Goal: Information Seeking & Learning: Learn about a topic

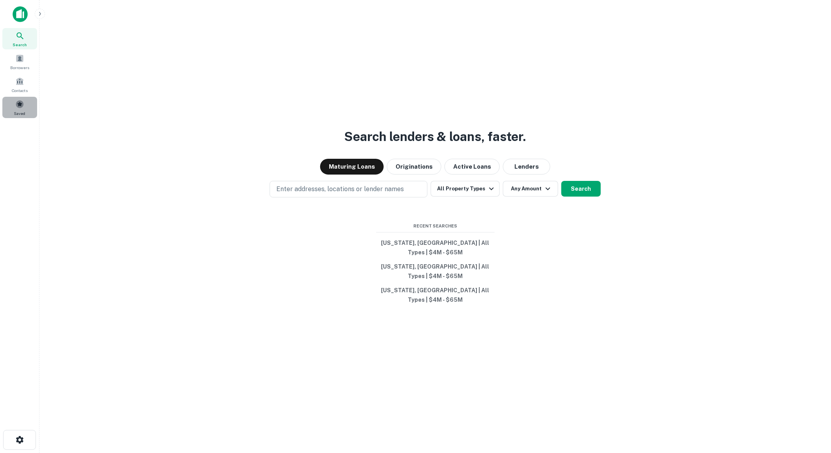
click at [18, 101] on span at bounding box center [19, 104] width 9 height 9
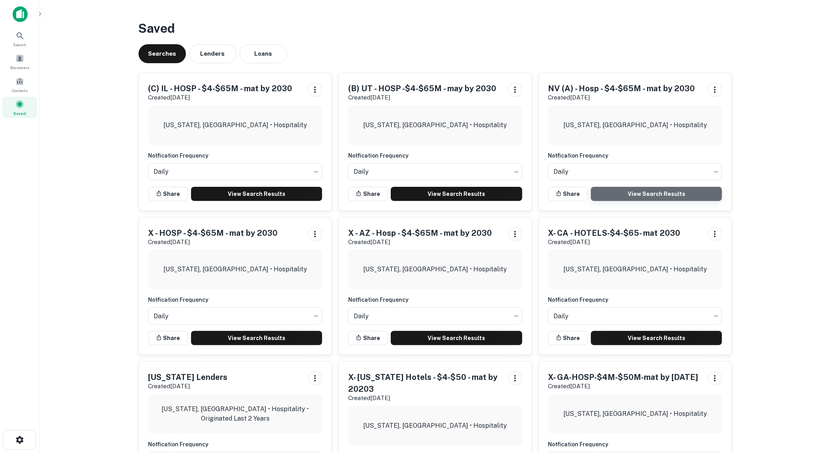
click at [649, 190] on link "View Search Results" at bounding box center [656, 194] width 131 height 14
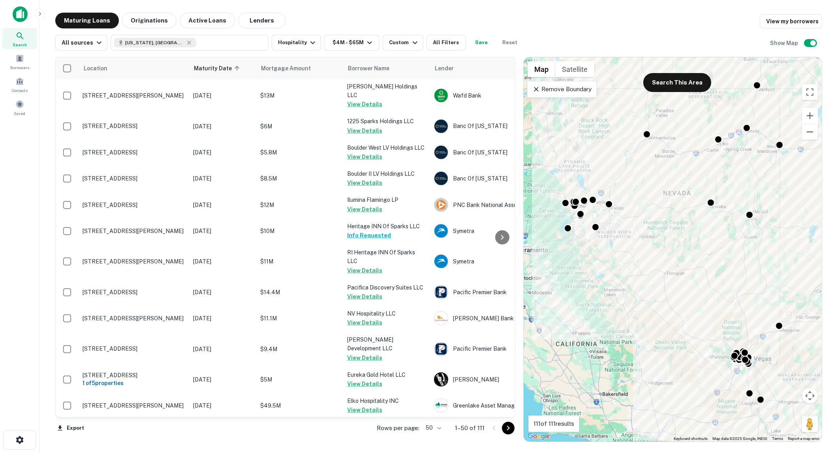
scroll to position [1023, 0]
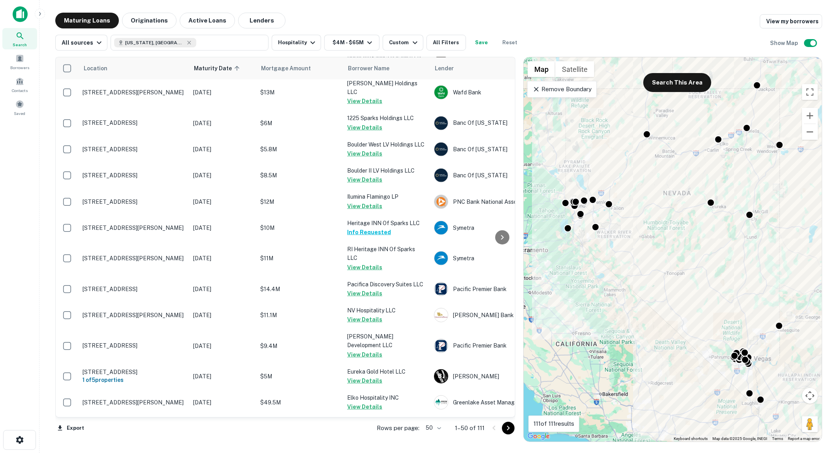
click at [441, 428] on body "Search Borrowers Contacts Saved Maturing Loans Originations Active Loans Lender…" at bounding box center [419, 226] width 838 height 453
click at [435, 435] on li "100" at bounding box center [433, 436] width 23 height 14
type input "***"
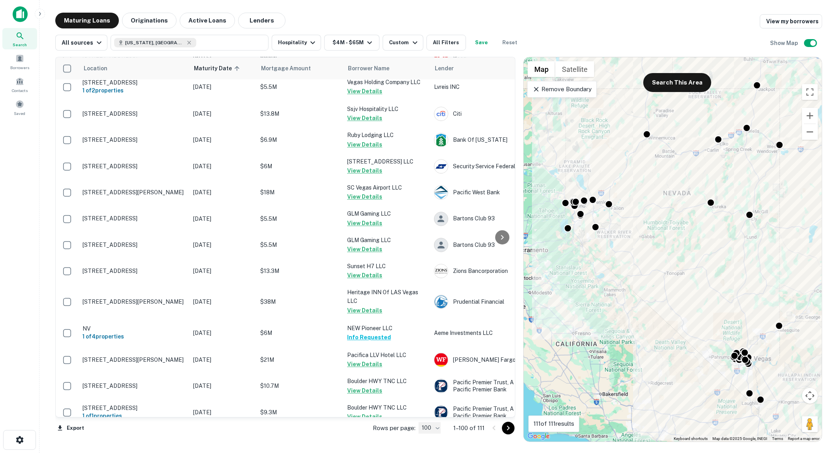
scroll to position [2409, 0]
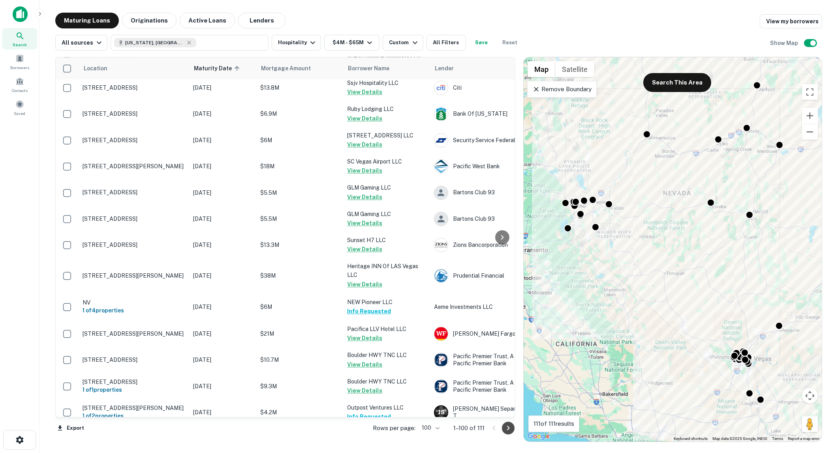
click at [508, 426] on icon "Go to next page" at bounding box center [507, 428] width 3 height 5
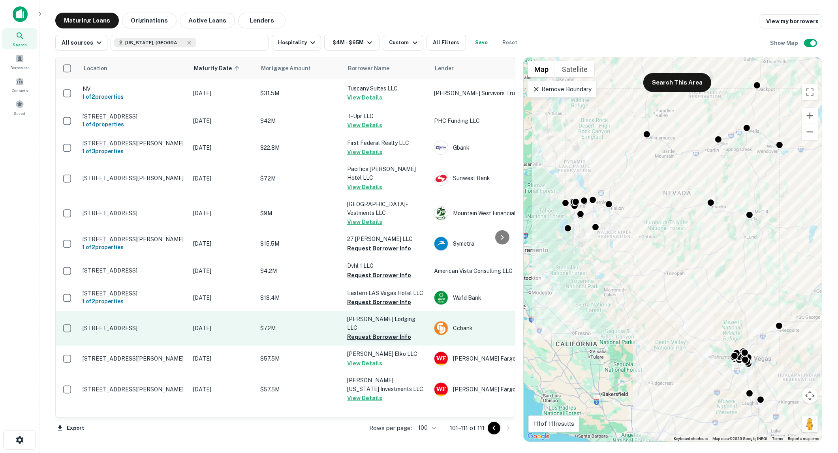
click at [379, 332] on button "Request Borrower Info" at bounding box center [379, 336] width 64 height 9
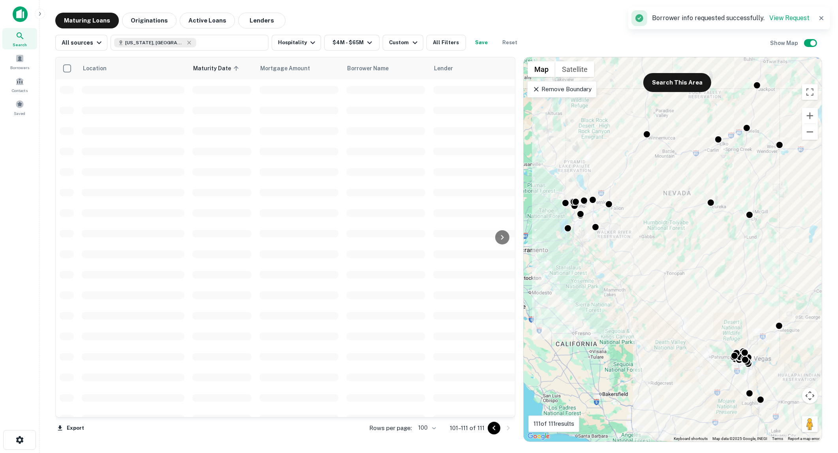
click at [378, 301] on td at bounding box center [385, 295] width 87 height 21
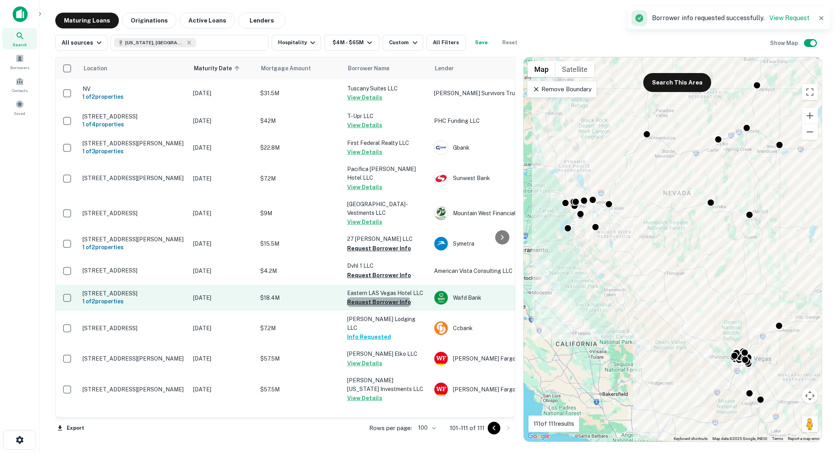
click at [378, 298] on button "Request Borrower Info" at bounding box center [379, 301] width 64 height 9
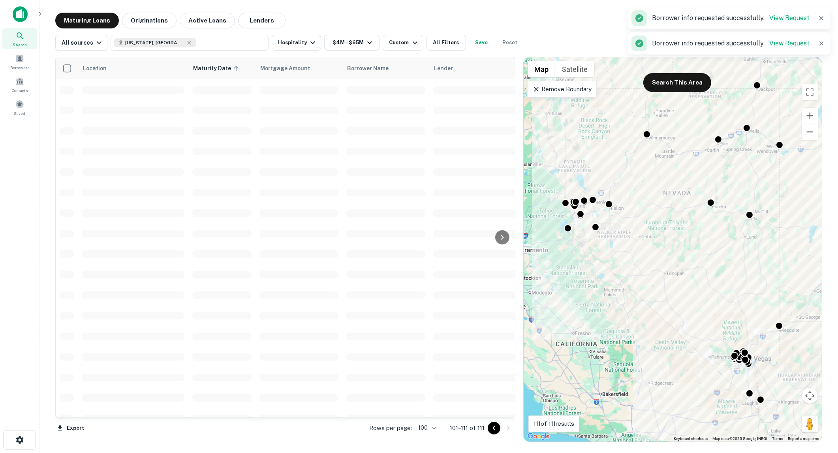
drag, startPoint x: 378, startPoint y: 278, endPoint x: 378, endPoint y: 266, distance: 11.8
click at [378, 266] on td at bounding box center [385, 274] width 87 height 21
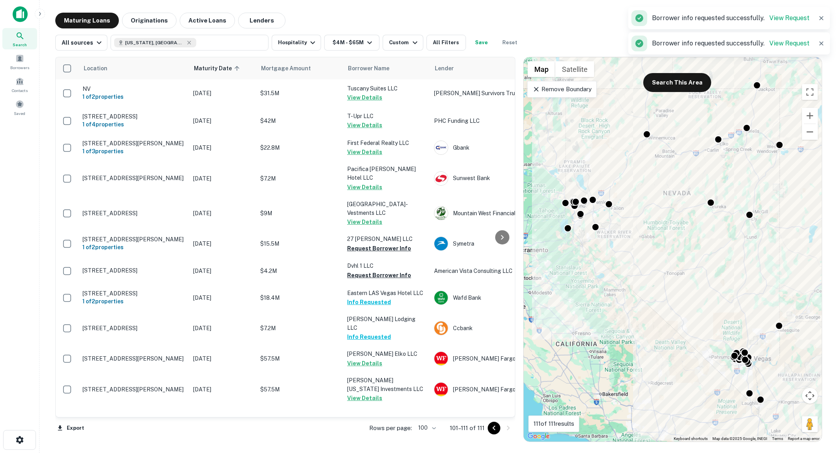
click at [378, 270] on button "Request Borrower Info" at bounding box center [379, 274] width 64 height 9
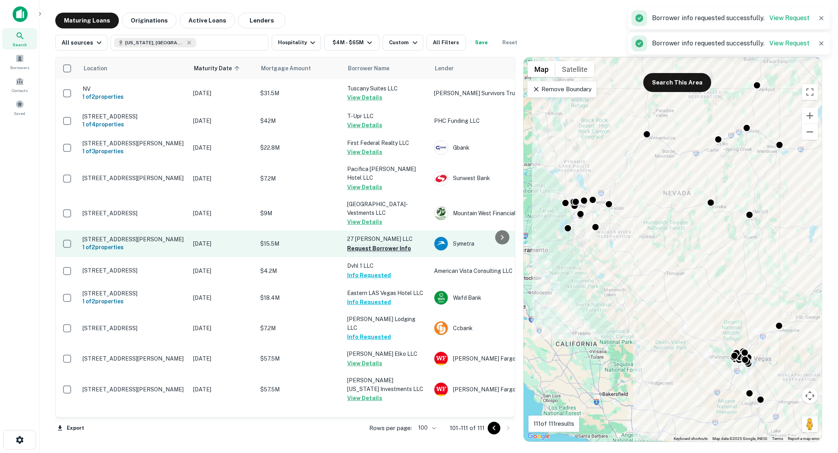
click at [376, 244] on button "Request Borrower Info" at bounding box center [379, 248] width 64 height 9
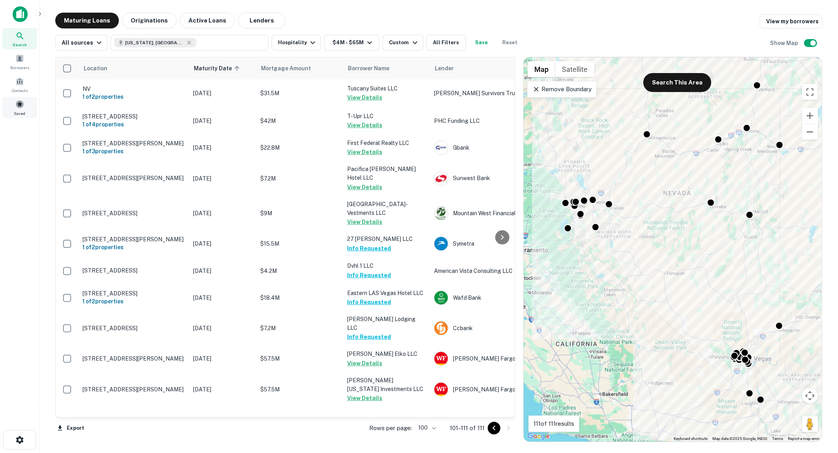
click at [22, 100] on span at bounding box center [19, 104] width 9 height 9
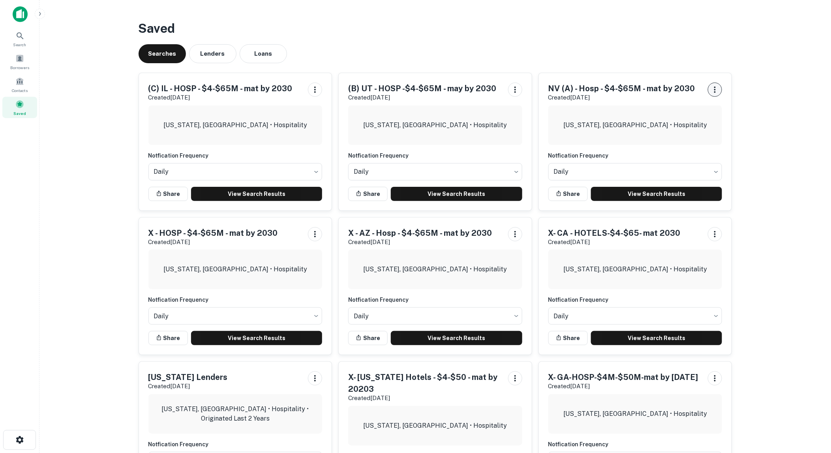
click at [714, 89] on icon "button" at bounding box center [715, 89] width 2 height 6
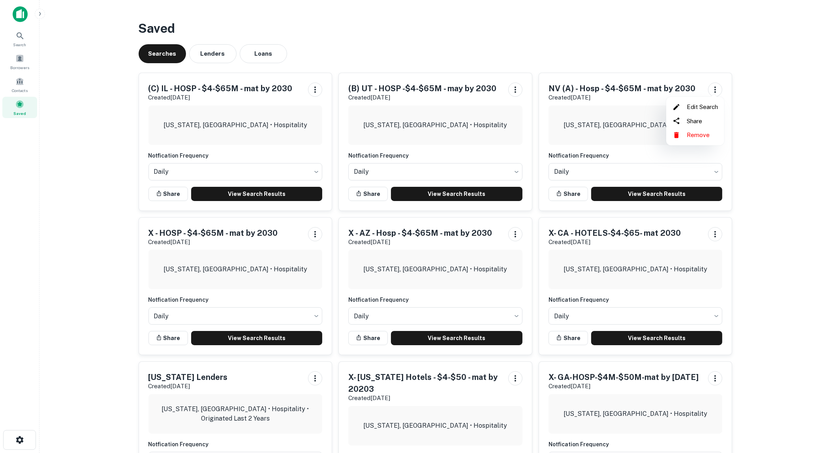
click at [705, 107] on li "Edit Search" at bounding box center [695, 107] width 52 height 14
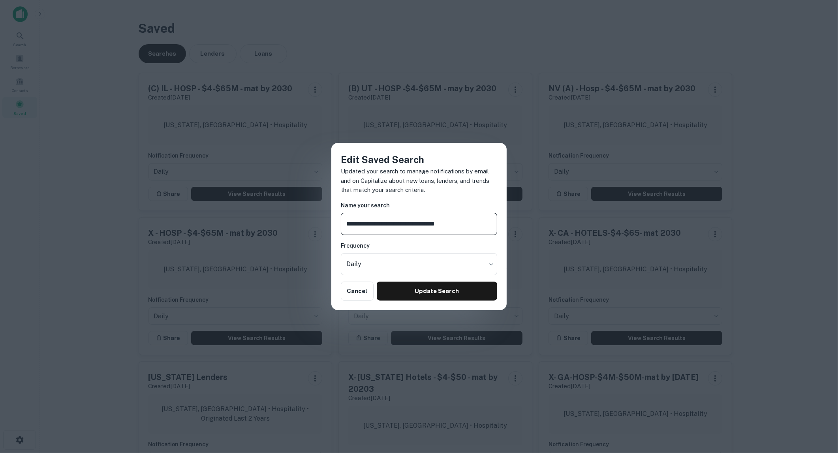
click at [364, 223] on input "**********" at bounding box center [419, 224] width 156 height 22
type input "**********"
click at [419, 290] on button "Update Search" at bounding box center [437, 290] width 120 height 19
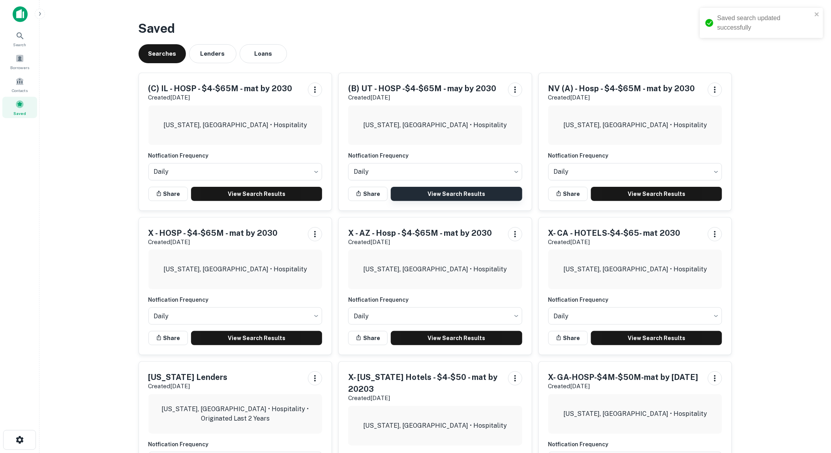
click at [421, 190] on link "View Search Results" at bounding box center [456, 194] width 131 height 14
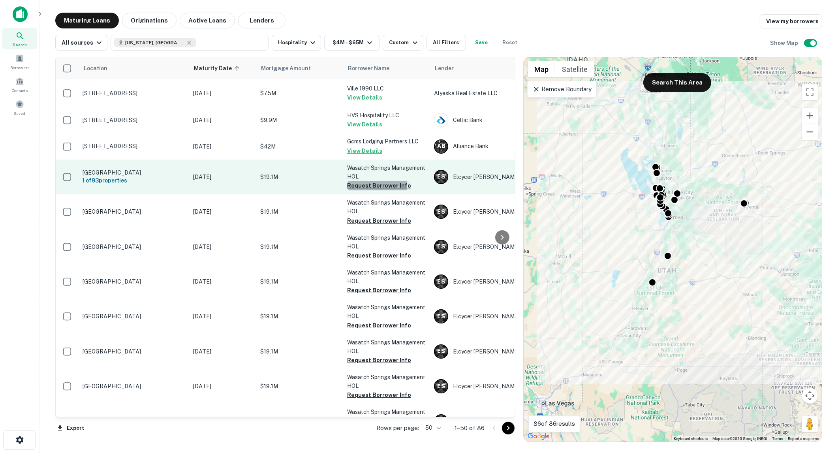
click at [368, 184] on button "Request Borrower Info" at bounding box center [379, 185] width 64 height 9
click at [373, 184] on button "Request Borrower Info" at bounding box center [379, 185] width 64 height 9
click at [377, 184] on button "Request Borrower Info" at bounding box center [379, 185] width 64 height 9
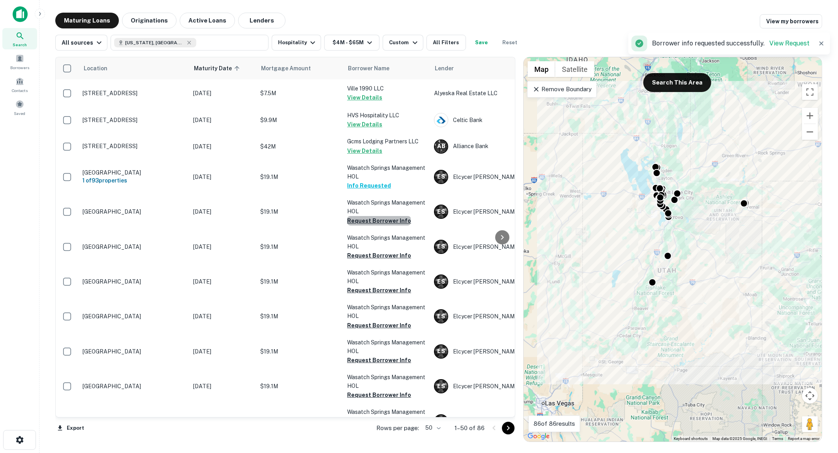
click at [378, 218] on button "Request Borrower Info" at bounding box center [379, 220] width 64 height 9
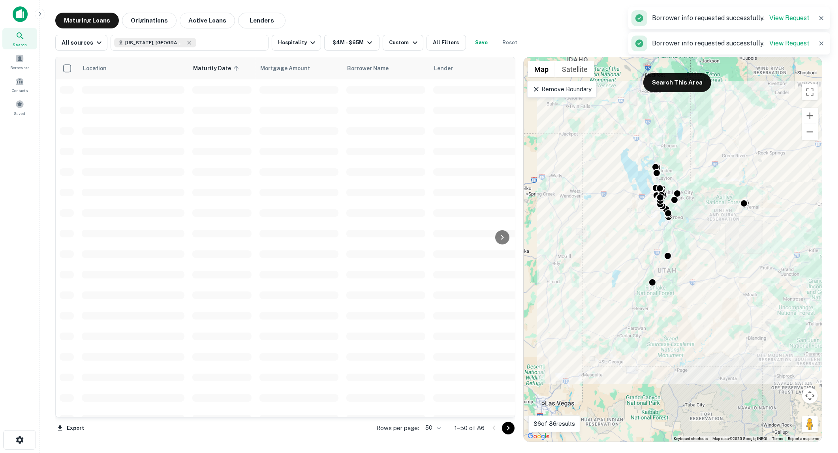
click at [382, 251] on span at bounding box center [385, 254] width 79 height 8
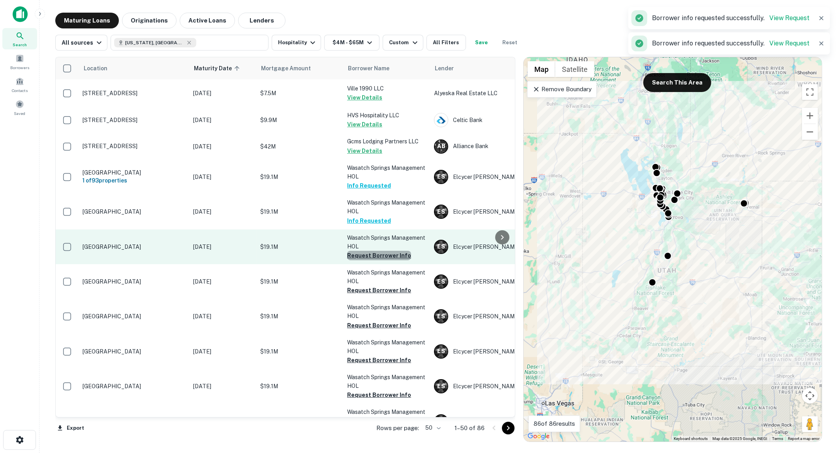
click at [383, 253] on button "Request Borrower Info" at bounding box center [379, 255] width 64 height 9
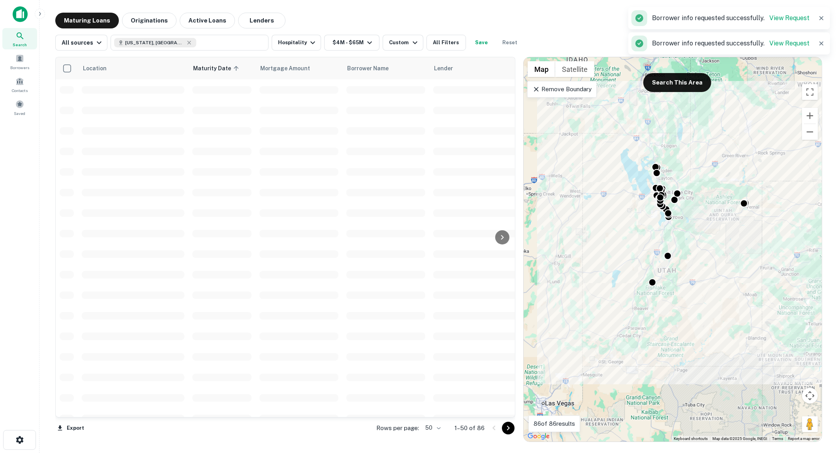
click at [377, 288] on td at bounding box center [385, 295] width 87 height 21
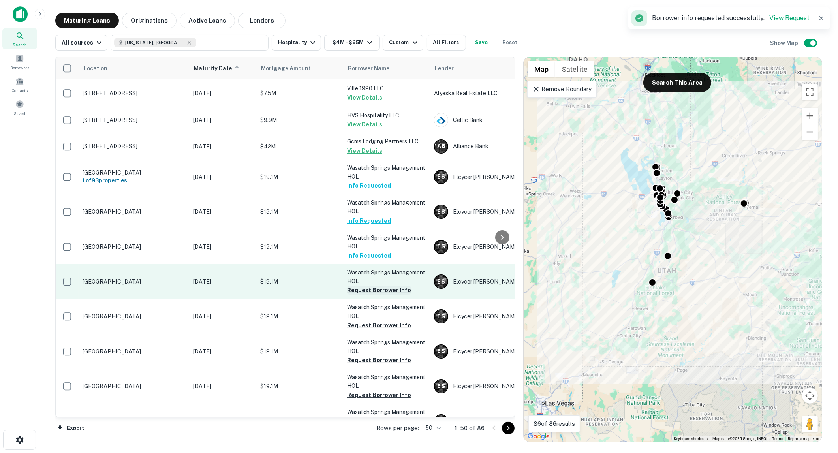
click at [377, 287] on button "Request Borrower Info" at bounding box center [379, 289] width 64 height 9
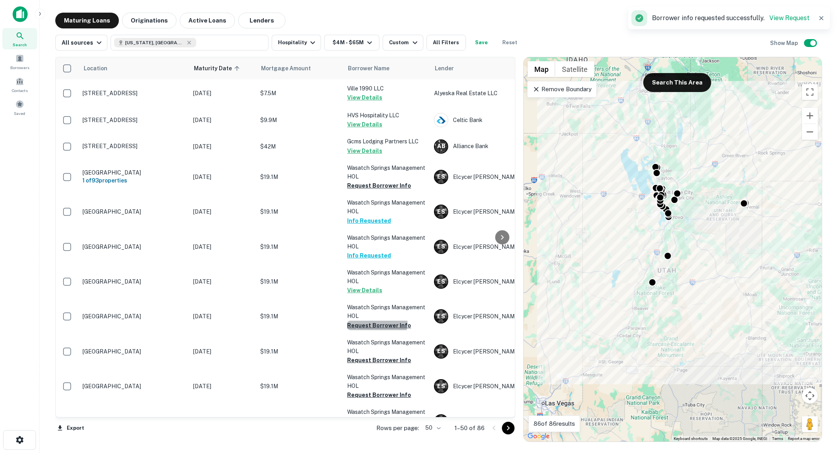
click at [375, 322] on button "Request Borrower Info" at bounding box center [379, 325] width 64 height 9
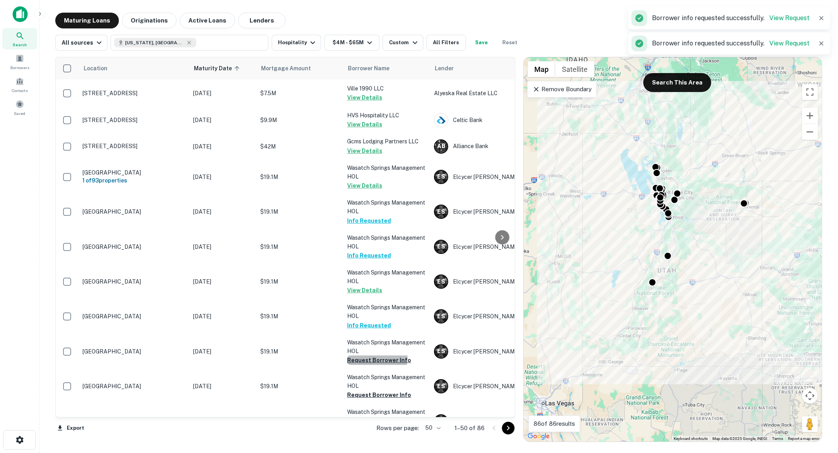
click at [371, 357] on button "Request Borrower Info" at bounding box center [379, 359] width 64 height 9
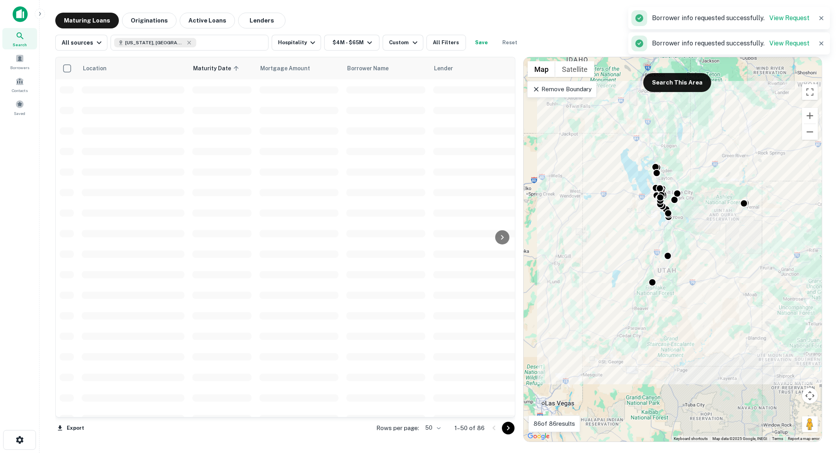
scroll to position [88, 0]
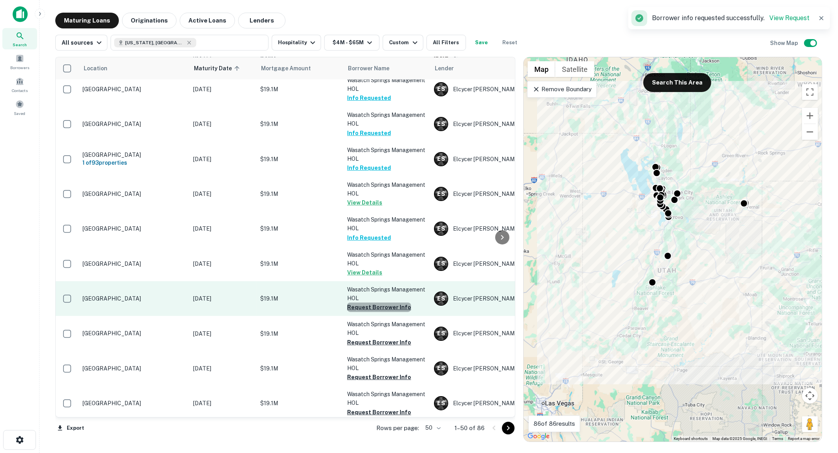
click at [388, 306] on button "Request Borrower Info" at bounding box center [379, 306] width 64 height 9
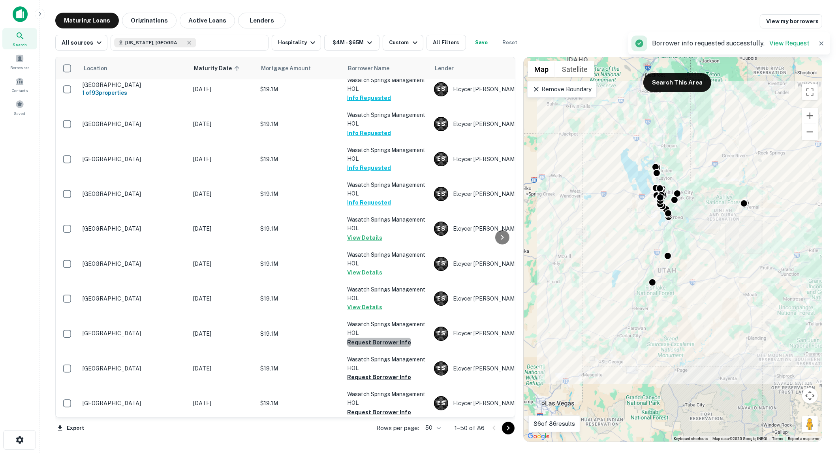
click at [381, 339] on button "Request Borrower Info" at bounding box center [379, 342] width 64 height 9
click at [380, 374] on button "Info Requested" at bounding box center [369, 376] width 44 height 9
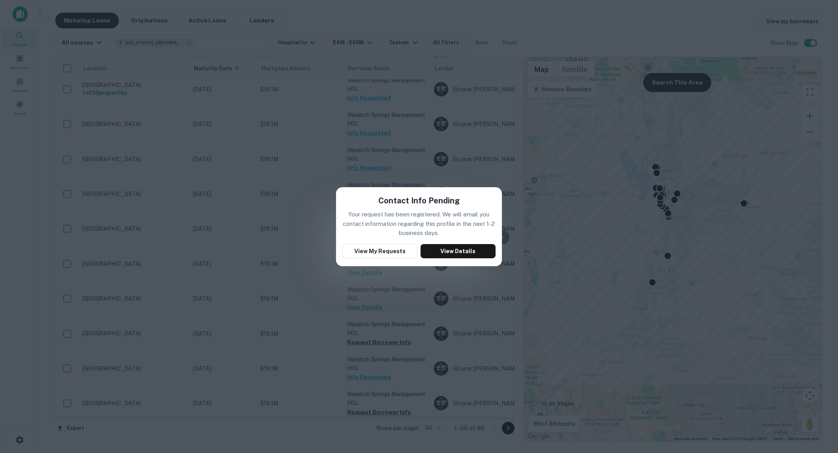
click at [366, 133] on div "Contact Info Pending Your request has been registered. We will email you contac…" at bounding box center [419, 226] width 838 height 453
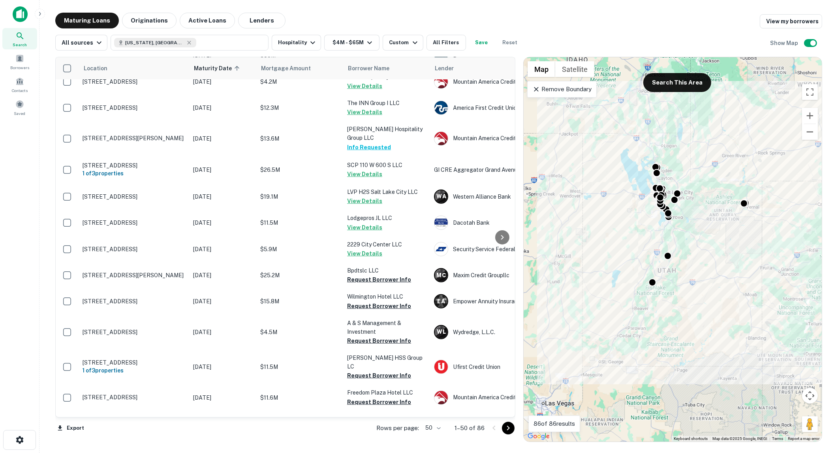
scroll to position [789, 0]
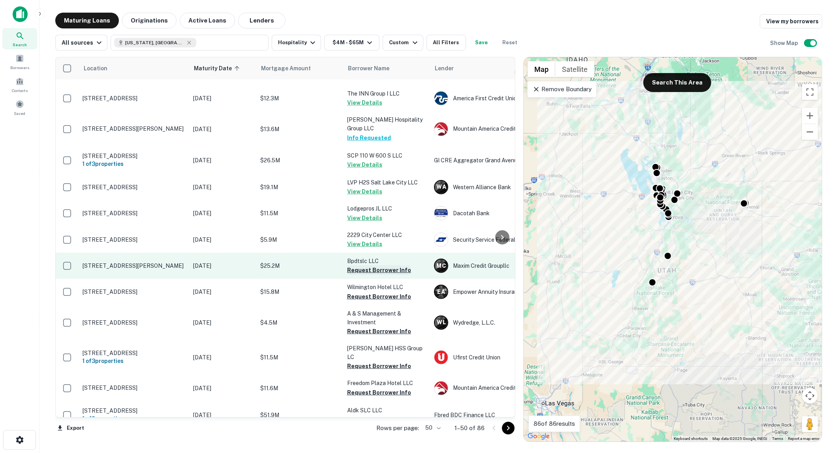
click at [368, 265] on button "Request Borrower Info" at bounding box center [379, 269] width 64 height 9
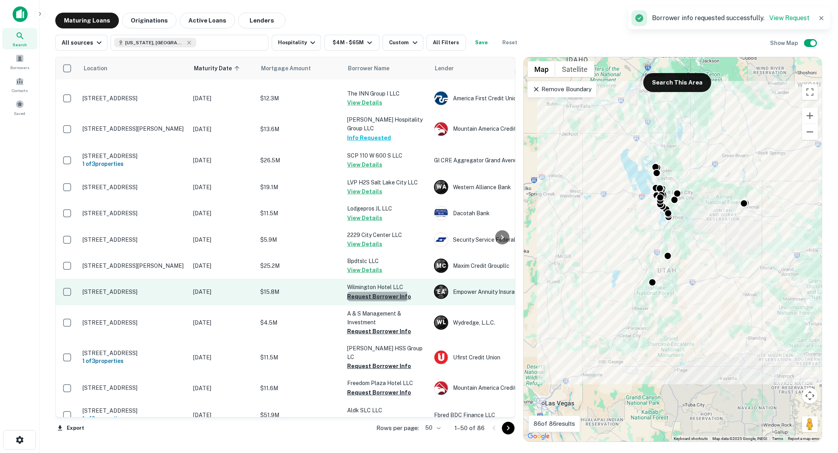
click at [366, 292] on button "Request Borrower Info" at bounding box center [379, 296] width 64 height 9
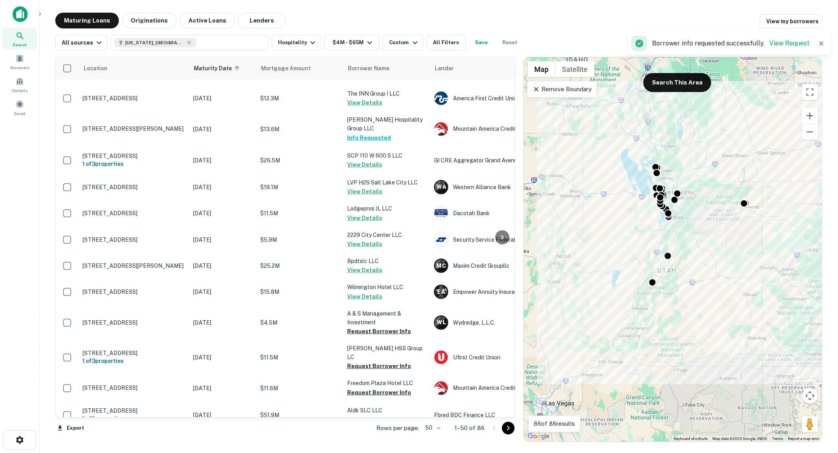
click at [367, 326] on button "Request Borrower Info" at bounding box center [379, 330] width 64 height 9
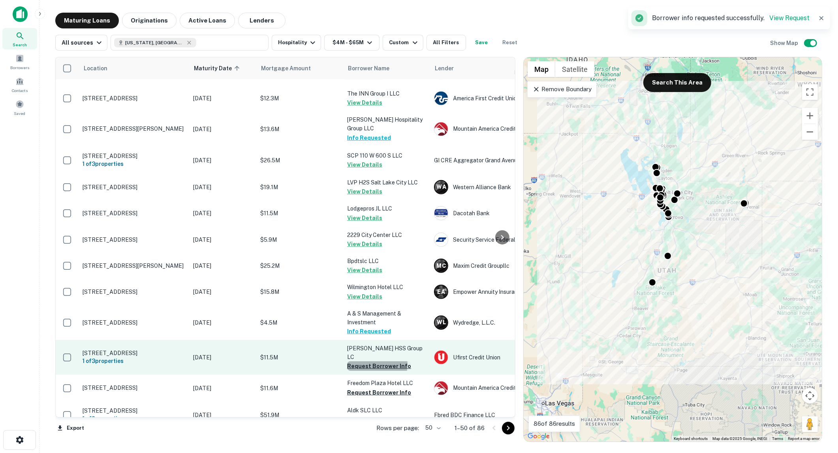
click at [372, 361] on button "Request Borrower Info" at bounding box center [379, 365] width 64 height 9
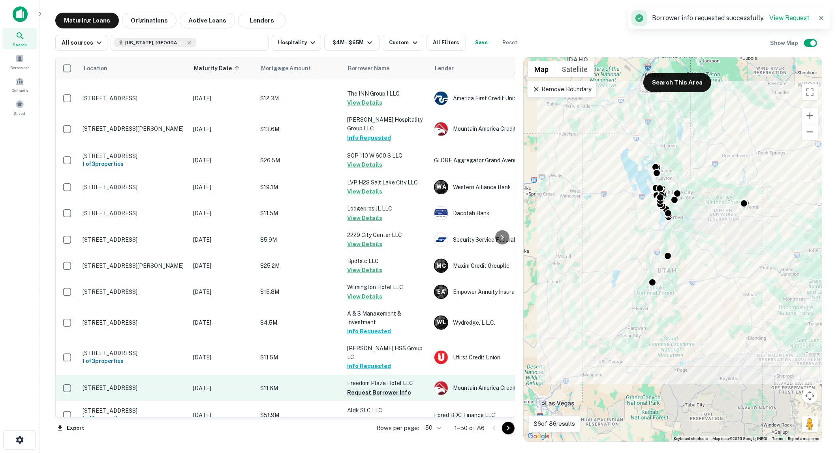
click at [384, 388] on button "Request Borrower Info" at bounding box center [379, 392] width 64 height 9
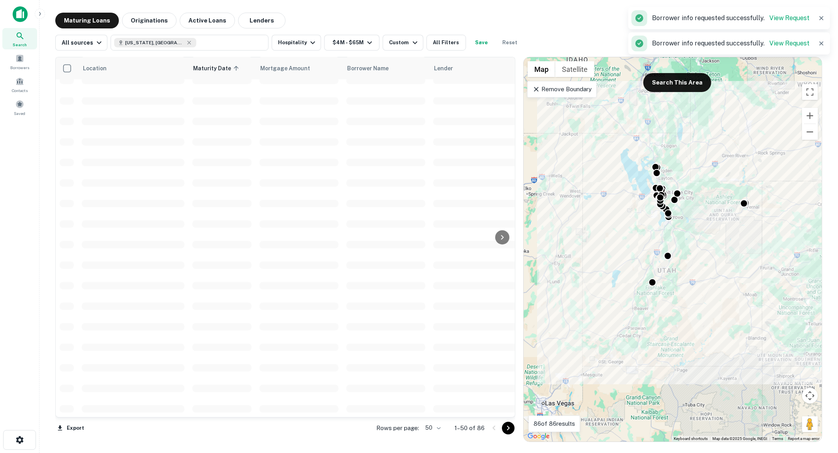
scroll to position [921, 0]
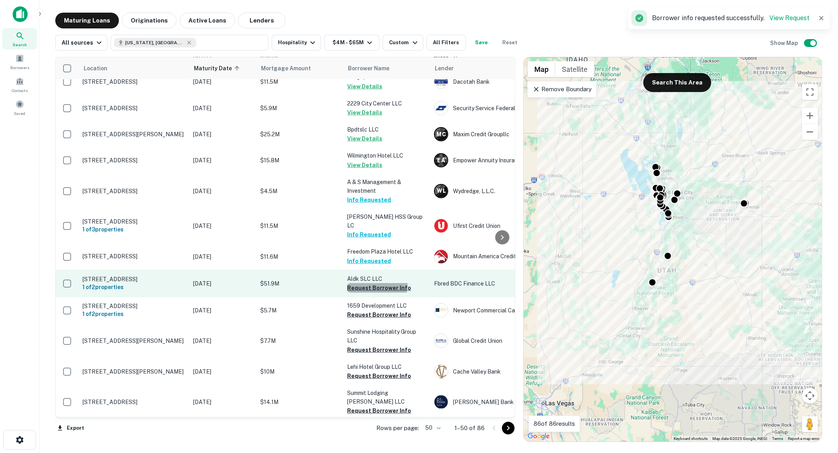
click at [366, 283] on button "Request Borrower Info" at bounding box center [379, 287] width 64 height 9
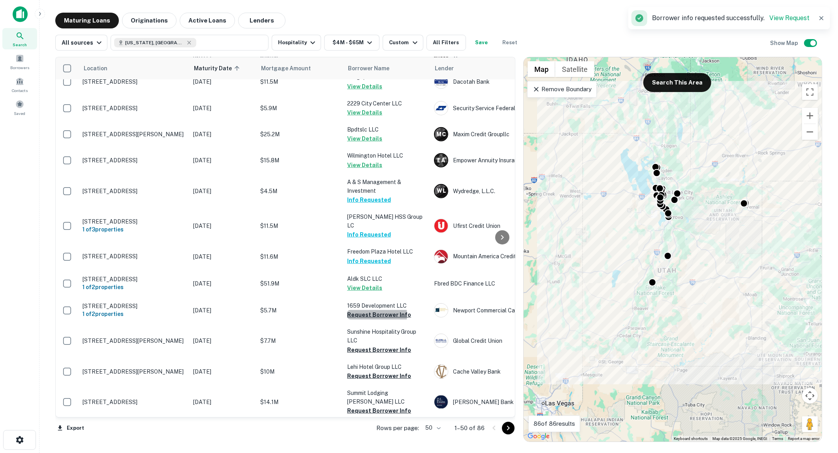
click at [373, 310] on button "Request Borrower Info" at bounding box center [379, 314] width 64 height 9
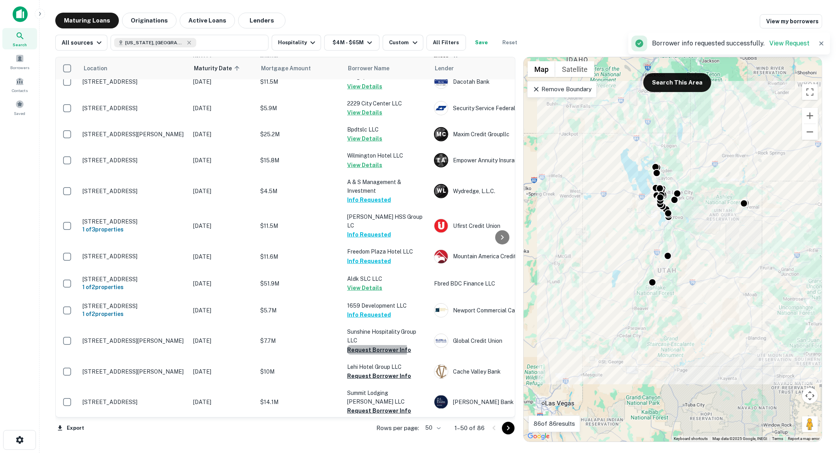
click at [373, 345] on button "Request Borrower Info" at bounding box center [379, 349] width 64 height 9
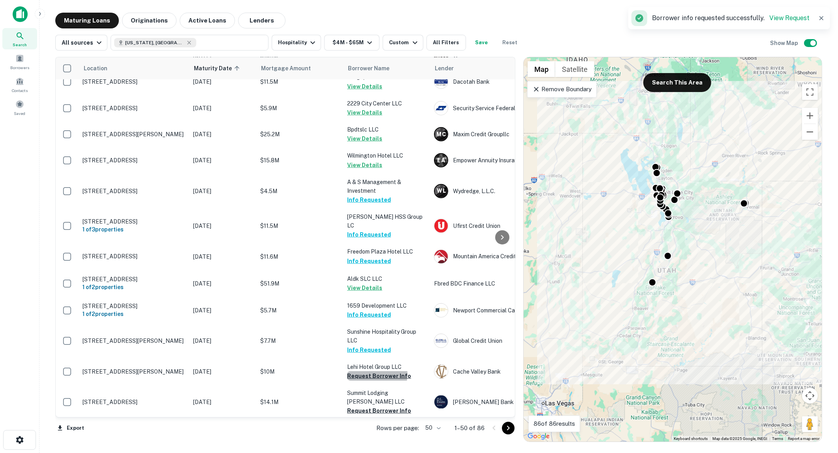
click at [375, 371] on button "Request Borrower Info" at bounding box center [379, 375] width 64 height 9
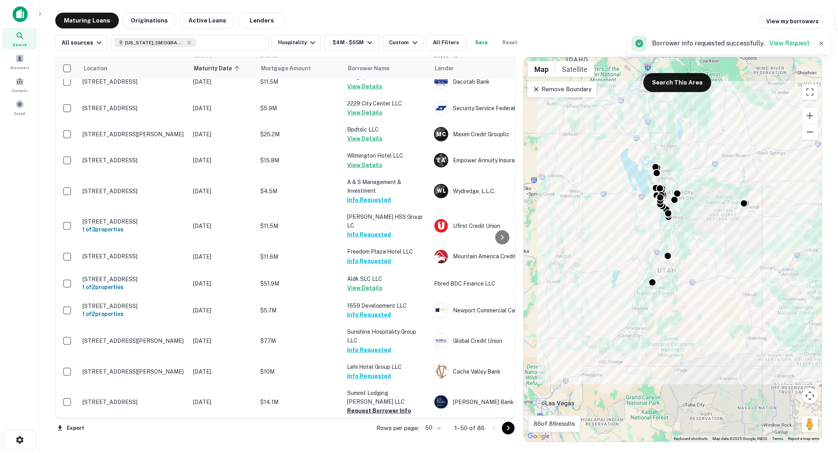
click at [374, 406] on button "Request Borrower Info" at bounding box center [379, 410] width 64 height 9
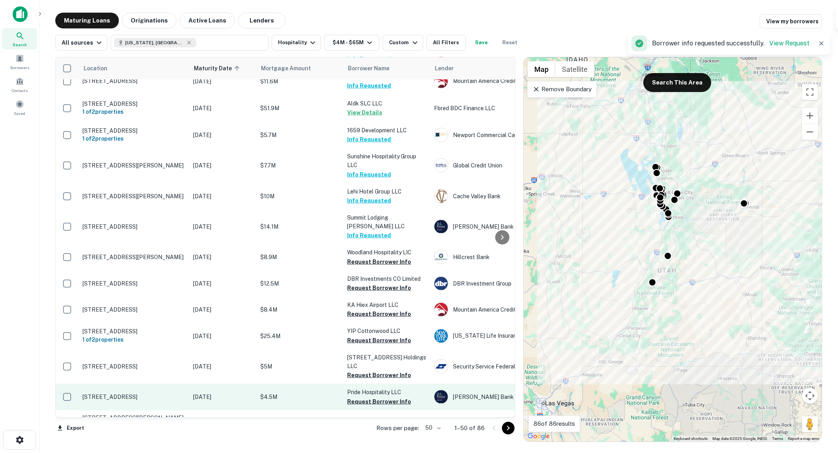
scroll to position [1163, 0]
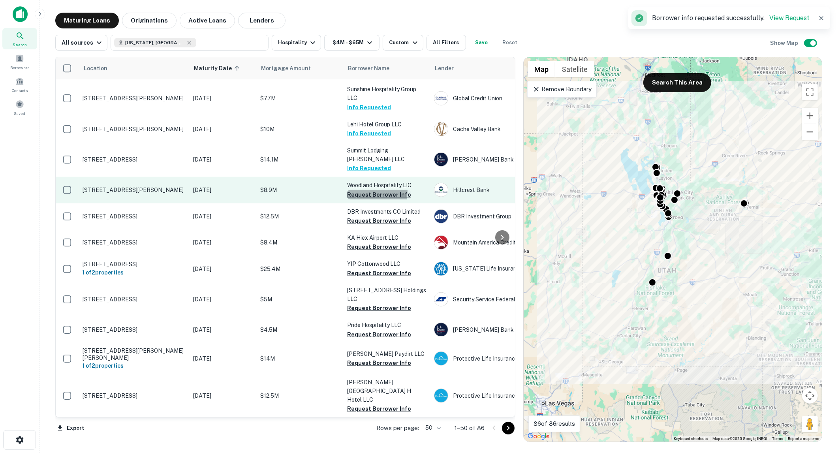
click at [367, 190] on button "Request Borrower Info" at bounding box center [379, 194] width 64 height 9
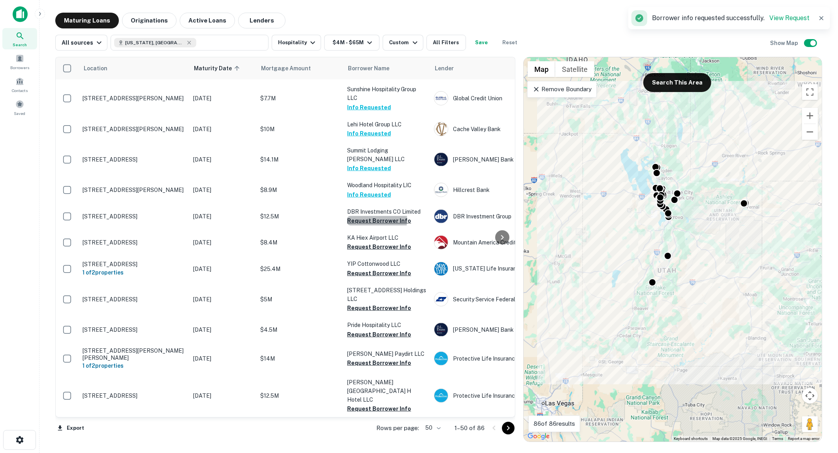
click at [366, 216] on button "Request Borrower Info" at bounding box center [379, 220] width 64 height 9
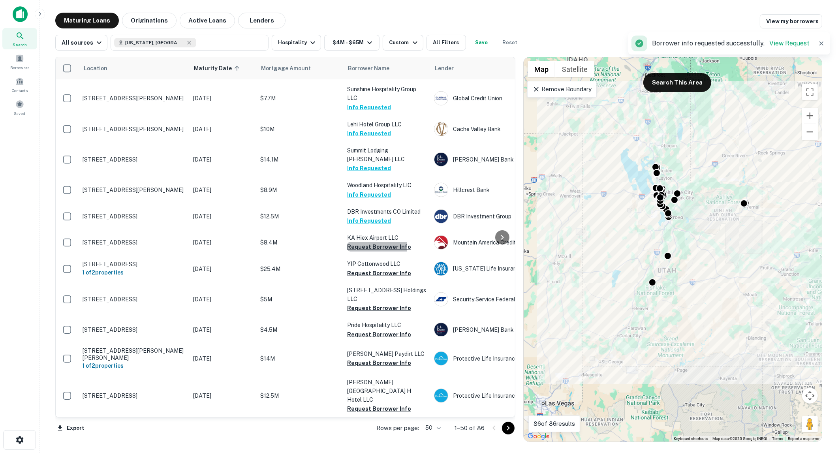
click at [368, 242] on button "Request Borrower Info" at bounding box center [379, 246] width 64 height 9
click at [370, 268] on button "Request Borrower Info" at bounding box center [379, 272] width 64 height 9
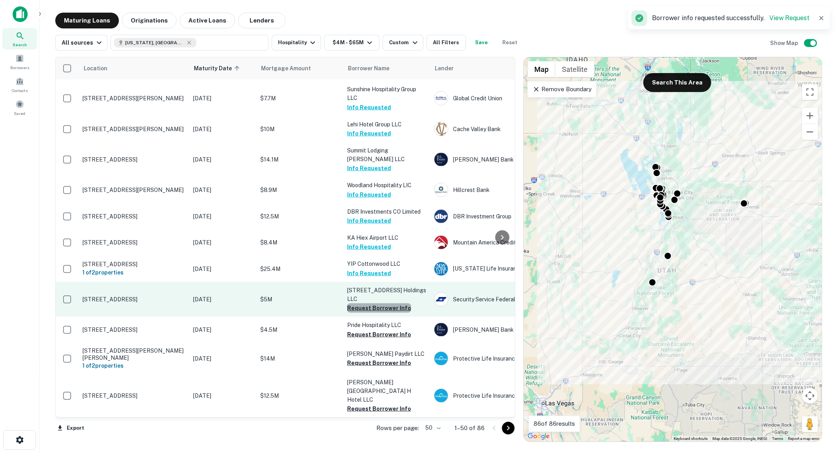
click at [379, 303] on button "Request Borrower Info" at bounding box center [379, 307] width 64 height 9
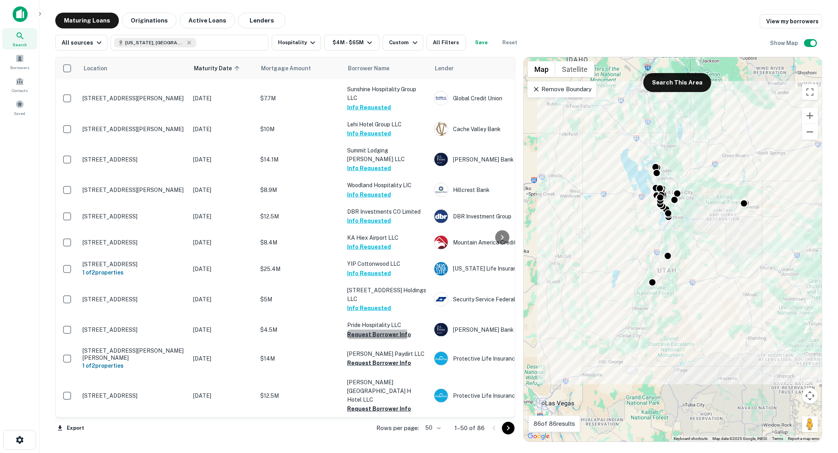
click at [369, 330] on button "Request Borrower Info" at bounding box center [379, 334] width 64 height 9
click at [368, 358] on button "Request Borrower Info" at bounding box center [379, 362] width 64 height 9
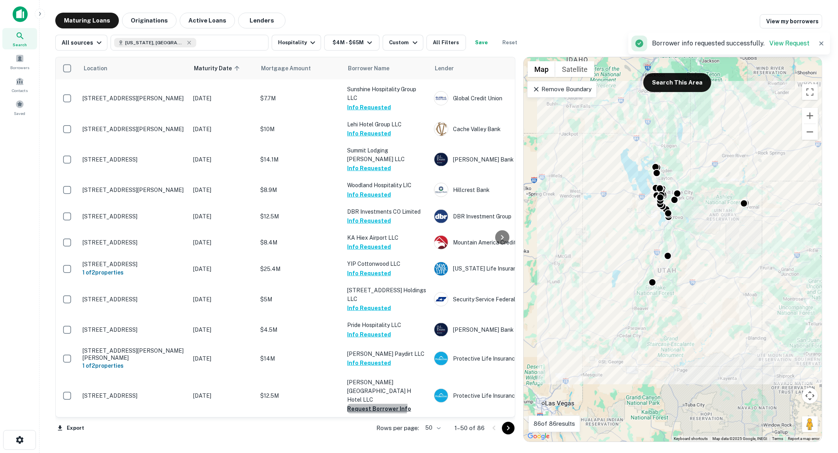
click at [372, 404] on button "Request Borrower Info" at bounding box center [379, 408] width 64 height 9
click at [380, 430] on button "Request Borrower Info" at bounding box center [379, 434] width 64 height 9
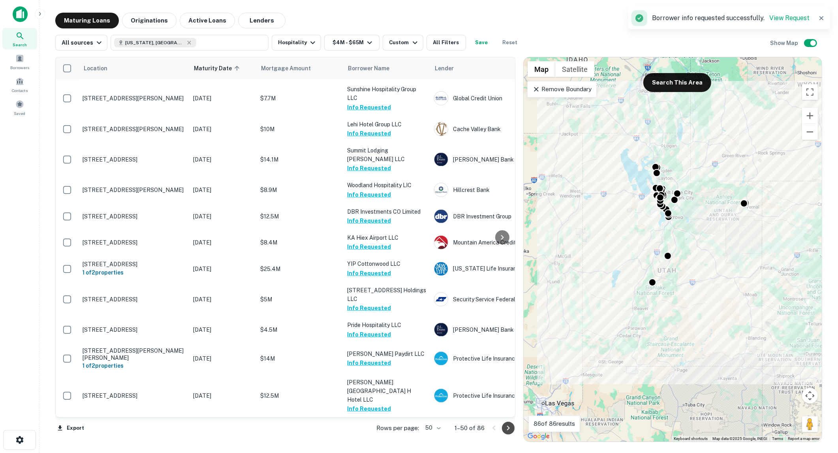
click at [509, 427] on icon "Go to next page" at bounding box center [507, 427] width 9 height 9
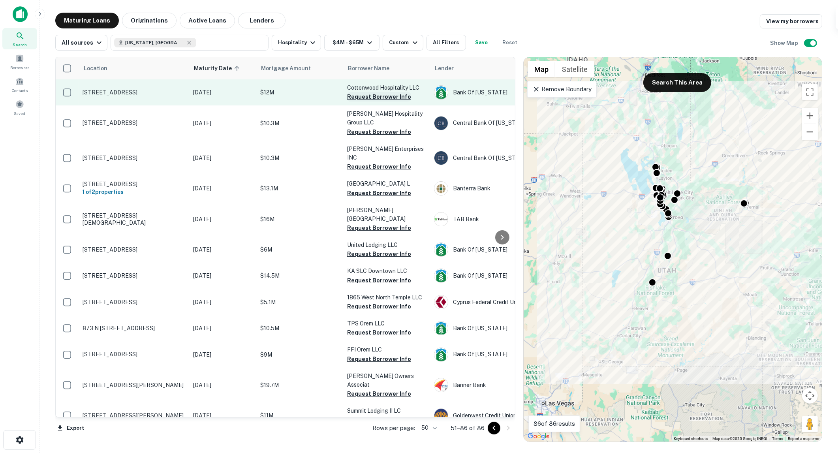
click at [371, 99] on button "Request Borrower Info" at bounding box center [379, 96] width 64 height 9
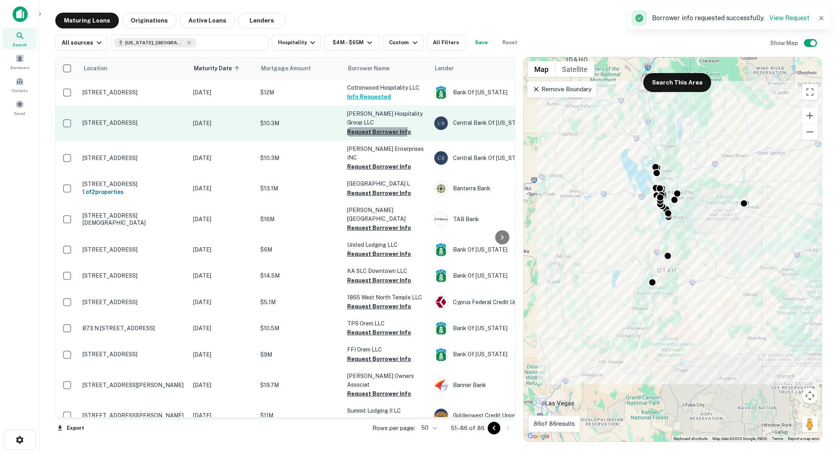
click at [368, 127] on button "Request Borrower Info" at bounding box center [379, 131] width 64 height 9
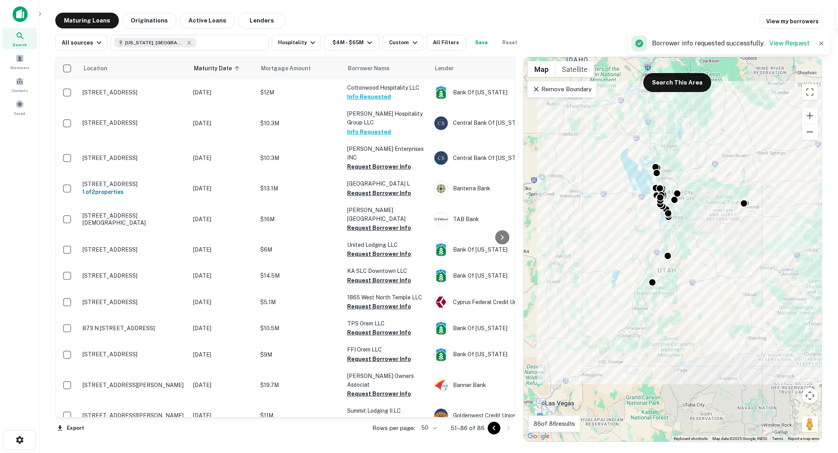
click at [362, 162] on button "Request Borrower Info" at bounding box center [379, 166] width 64 height 9
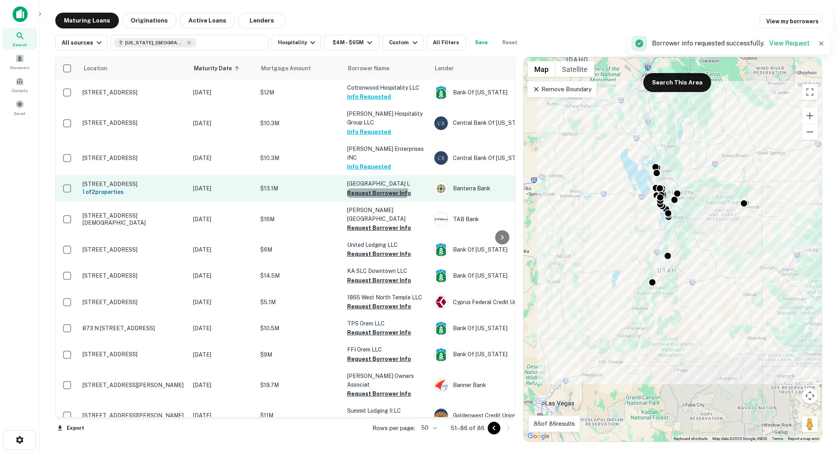
click at [368, 188] on button "Request Borrower Info" at bounding box center [379, 192] width 64 height 9
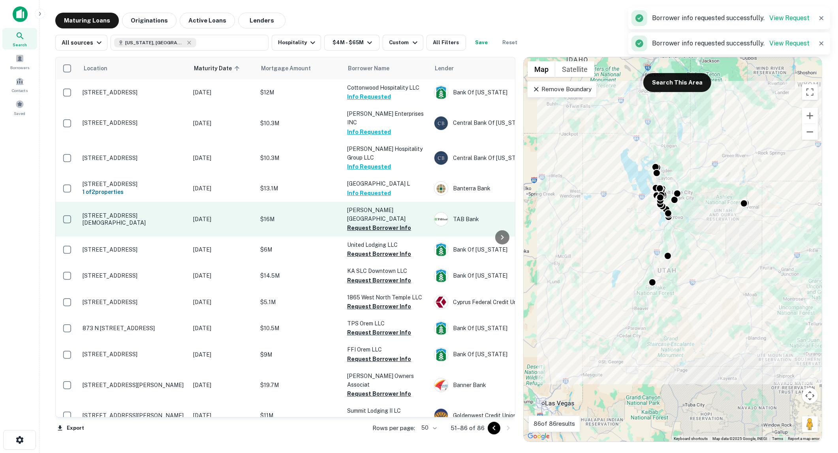
click at [366, 223] on button "Request Borrower Info" at bounding box center [379, 227] width 64 height 9
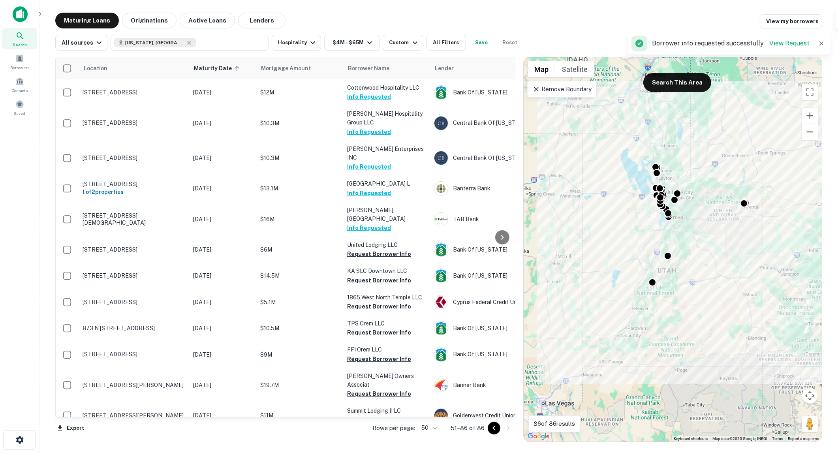
click at [364, 249] on button "Request Borrower Info" at bounding box center [379, 253] width 64 height 9
click at [362, 276] on button "Request Borrower Info" at bounding box center [379, 280] width 64 height 9
click at [355, 302] on button "Request Borrower Info" at bounding box center [379, 306] width 64 height 9
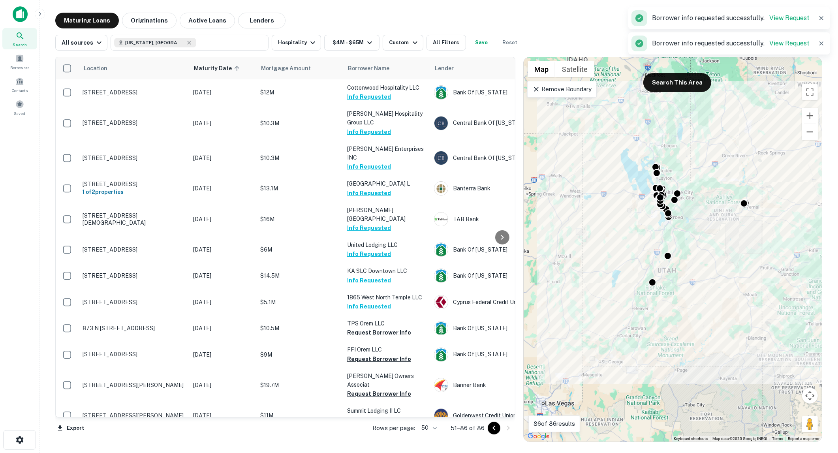
click at [350, 328] on button "Request Borrower Info" at bounding box center [379, 332] width 64 height 9
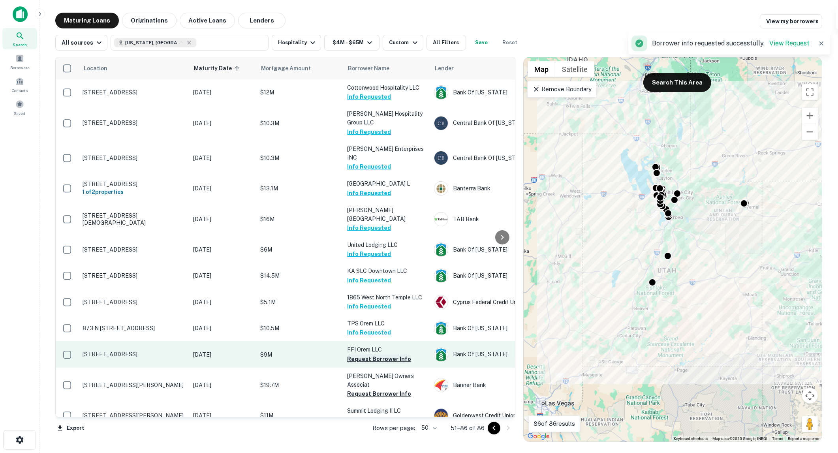
click at [385, 354] on button "Request Borrower Info" at bounding box center [379, 358] width 64 height 9
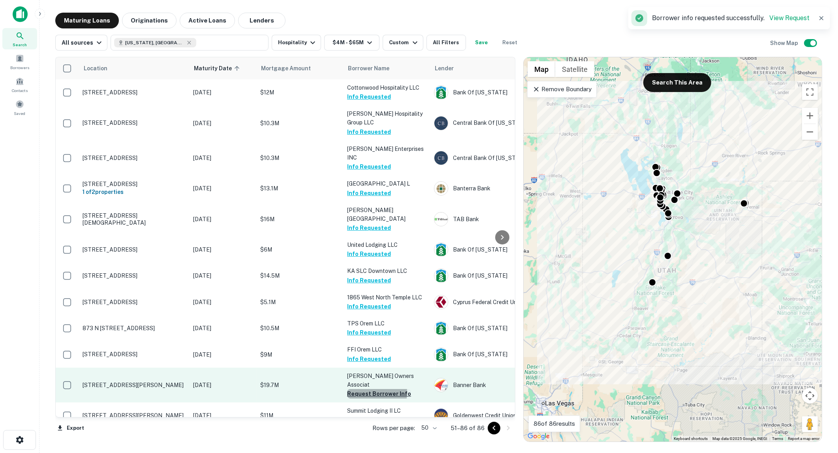
click at [368, 389] on button "Request Borrower Info" at bounding box center [379, 393] width 64 height 9
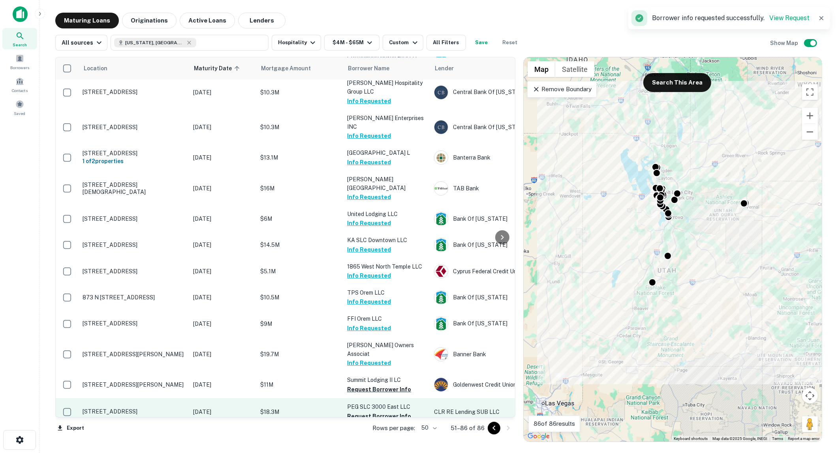
scroll to position [88, 0]
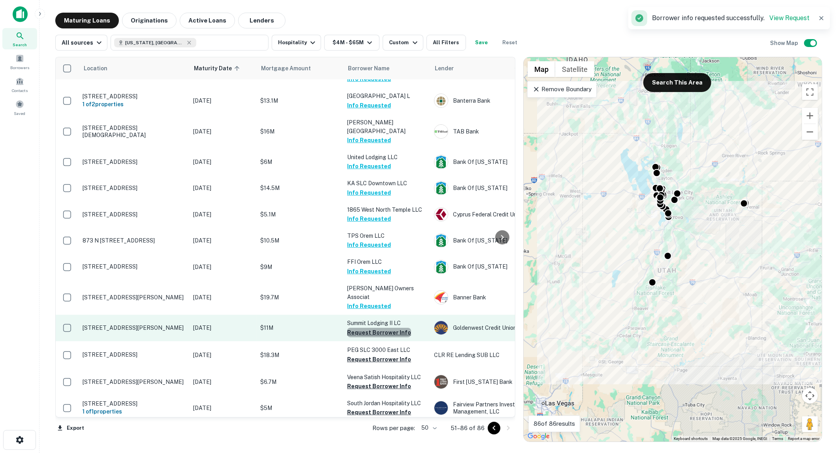
click at [380, 328] on button "Request Borrower Info" at bounding box center [379, 332] width 64 height 9
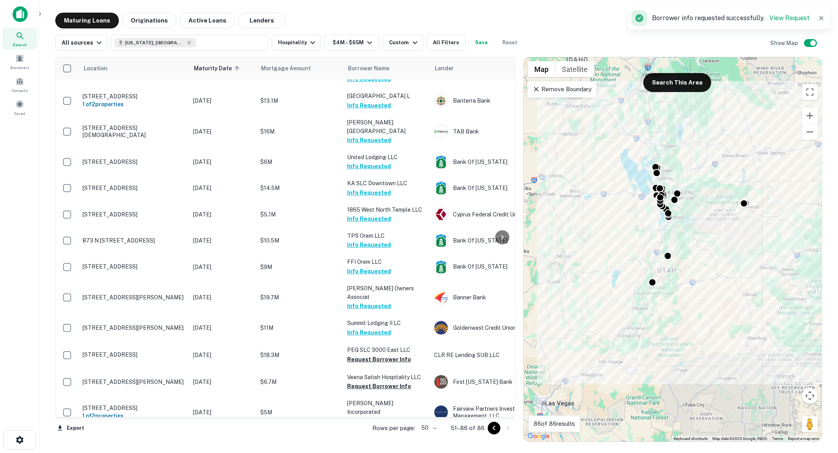
click at [374, 354] on button "Request Borrower Info" at bounding box center [379, 358] width 64 height 9
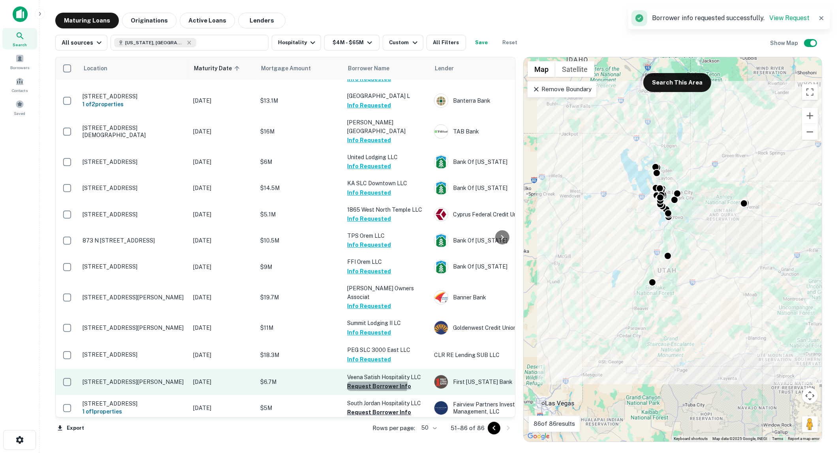
click at [369, 381] on button "Request Borrower Info" at bounding box center [379, 385] width 64 height 9
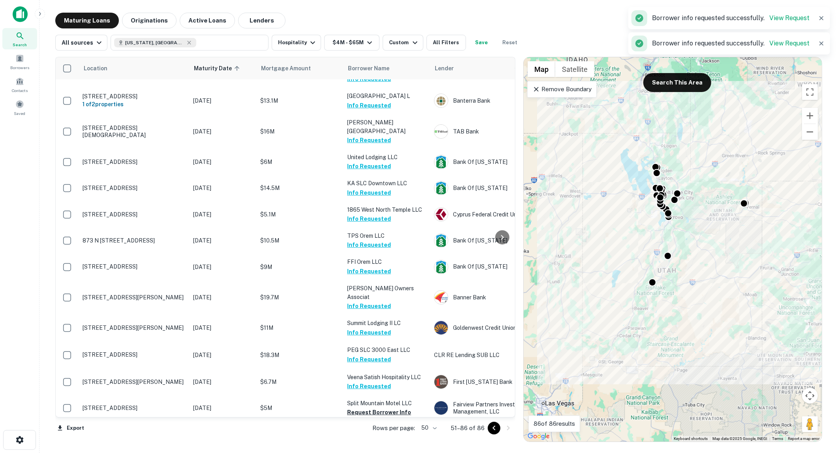
scroll to position [219, 0]
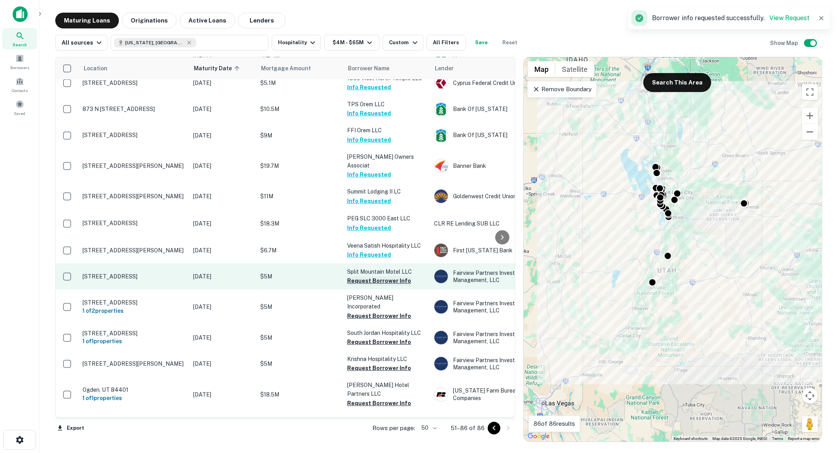
click at [365, 276] on button "Request Borrower Info" at bounding box center [379, 280] width 64 height 9
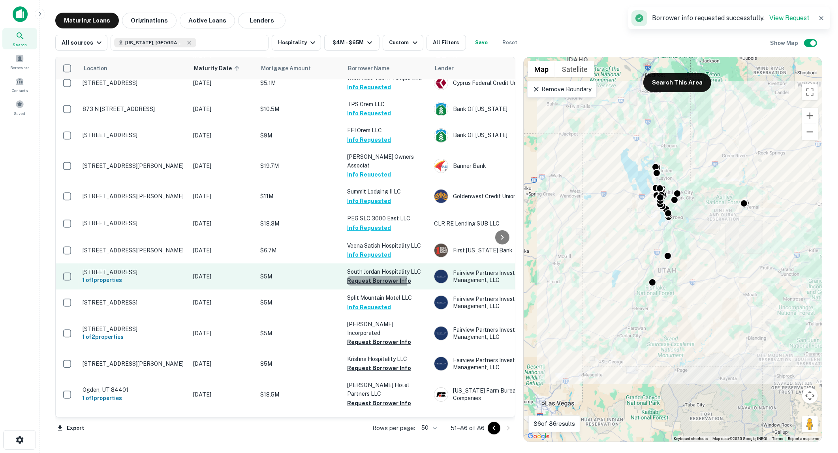
click at [370, 276] on button "Request Borrower Info" at bounding box center [379, 280] width 64 height 9
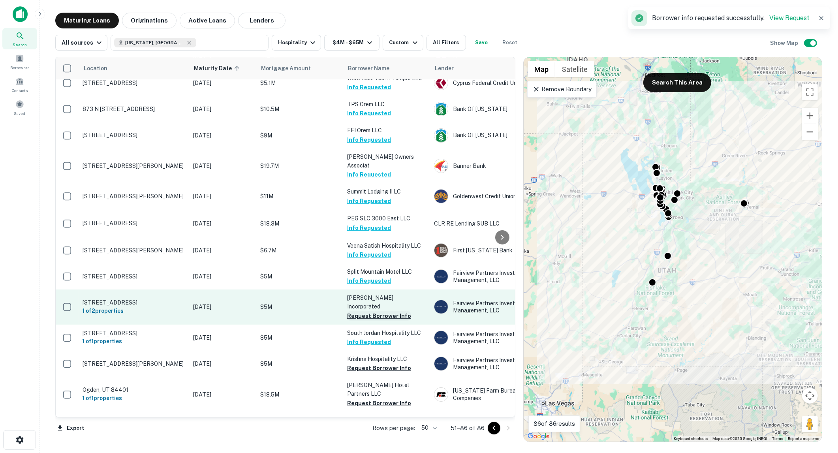
click at [368, 311] on button "Request Borrower Info" at bounding box center [379, 315] width 64 height 9
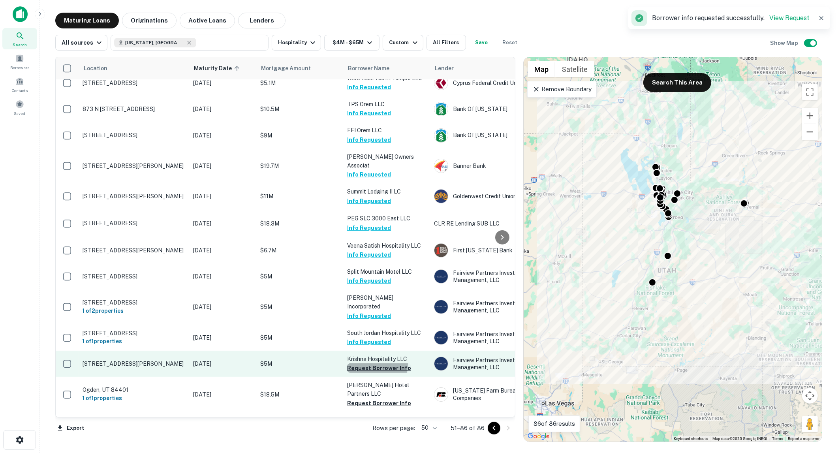
click at [366, 363] on button "Request Borrower Info" at bounding box center [379, 367] width 64 height 9
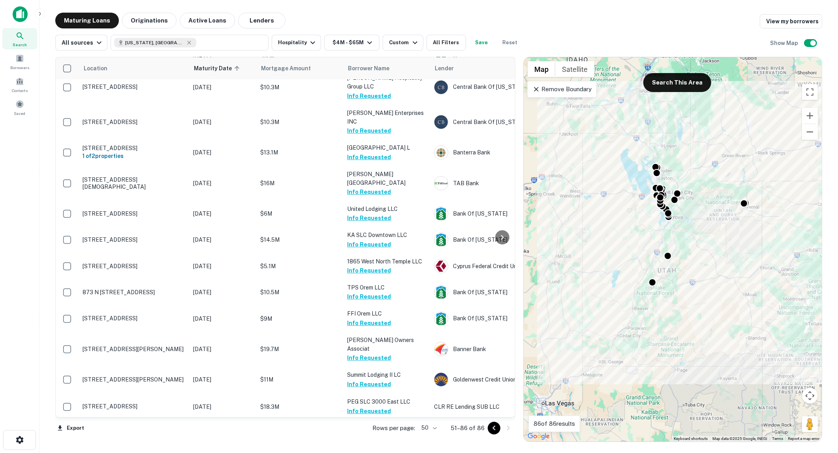
scroll to position [0, 0]
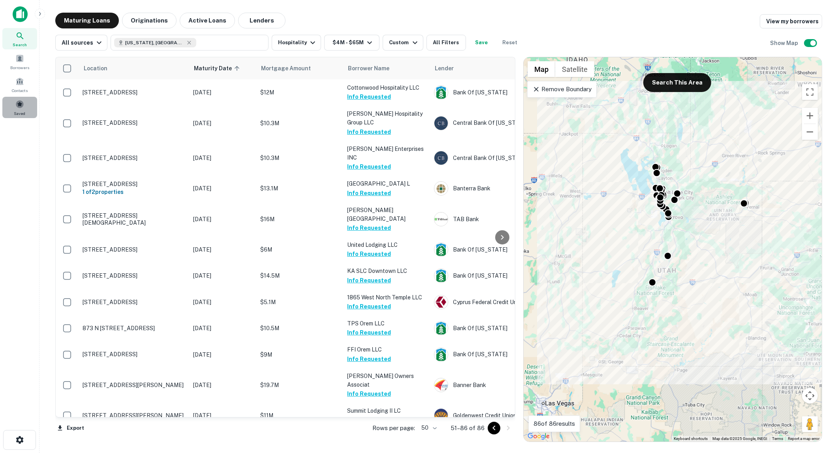
click at [18, 100] on span at bounding box center [19, 104] width 9 height 9
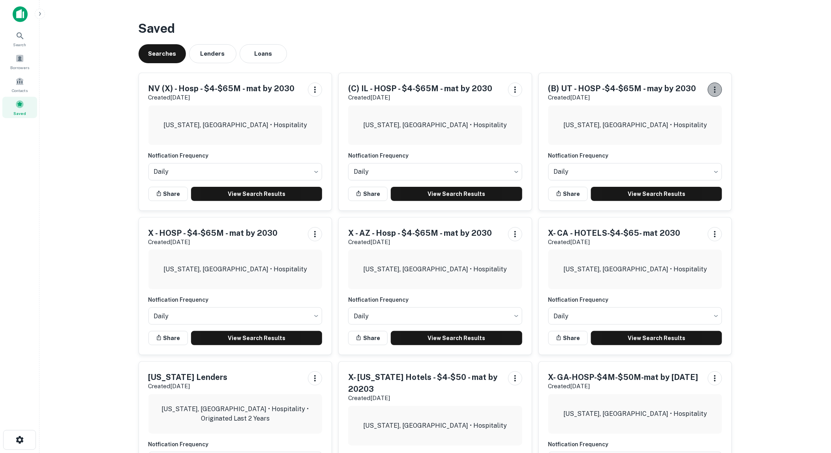
click at [718, 88] on icon "button" at bounding box center [714, 89] width 9 height 9
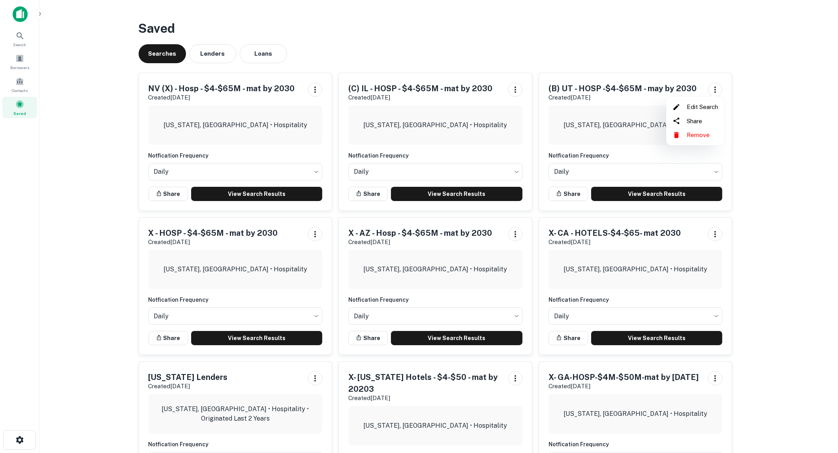
click at [699, 107] on li "Edit Search" at bounding box center [695, 107] width 52 height 14
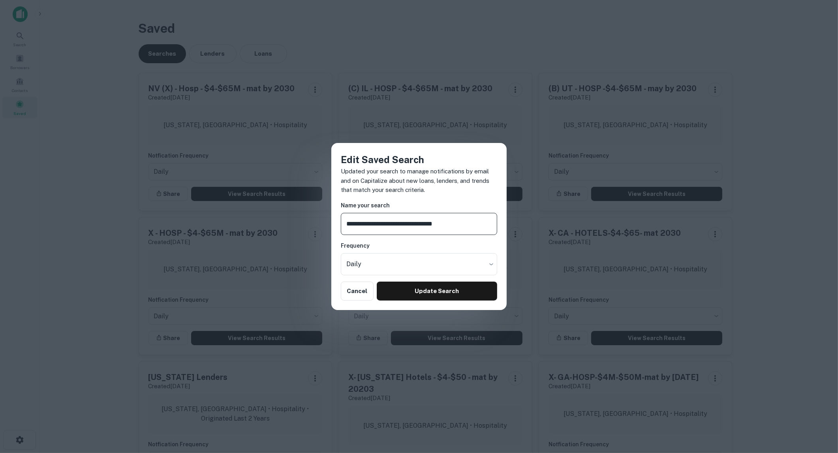
click at [351, 226] on input "**********" at bounding box center [419, 224] width 156 height 22
type input "**********"
click at [416, 287] on button "Update Search" at bounding box center [437, 290] width 120 height 19
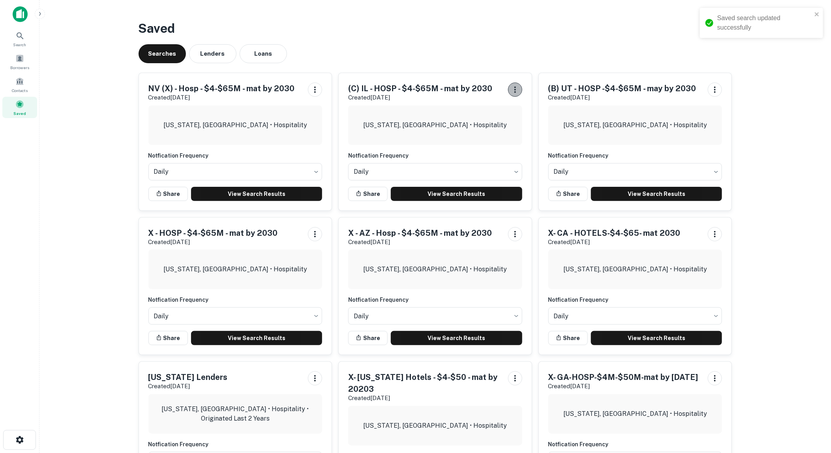
click at [514, 90] on icon "button" at bounding box center [515, 89] width 2 height 6
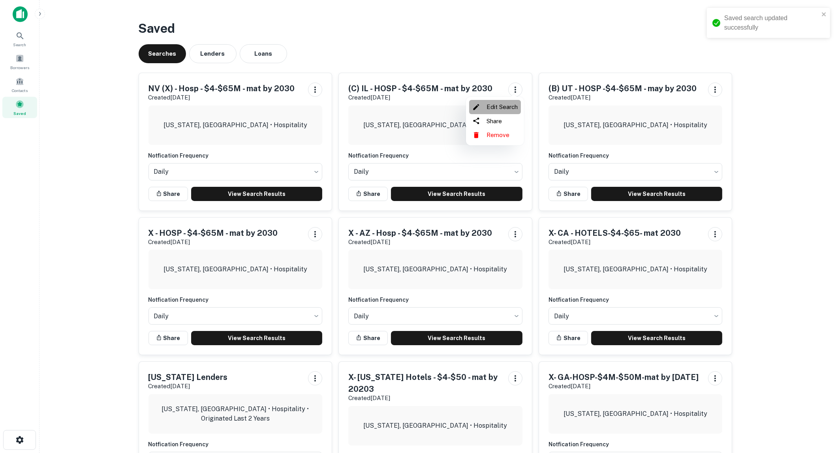
click at [503, 106] on li "Edit Search" at bounding box center [495, 107] width 52 height 14
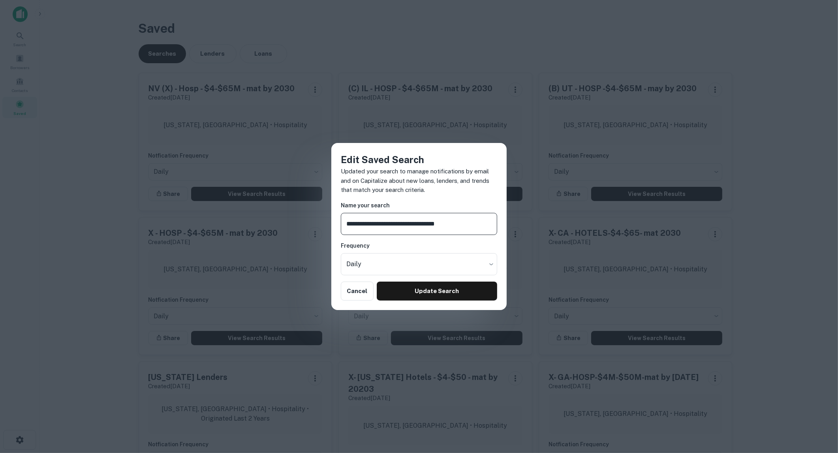
click at [352, 223] on input "**********" at bounding box center [419, 224] width 156 height 22
type input "**********"
click at [420, 287] on button "Update Search" at bounding box center [437, 290] width 120 height 19
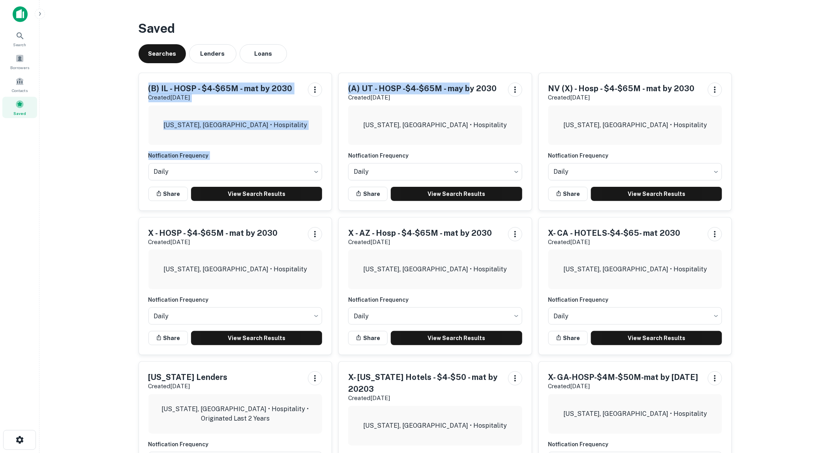
drag, startPoint x: 468, startPoint y: 76, endPoint x: 371, endPoint y: 45, distance: 101.0
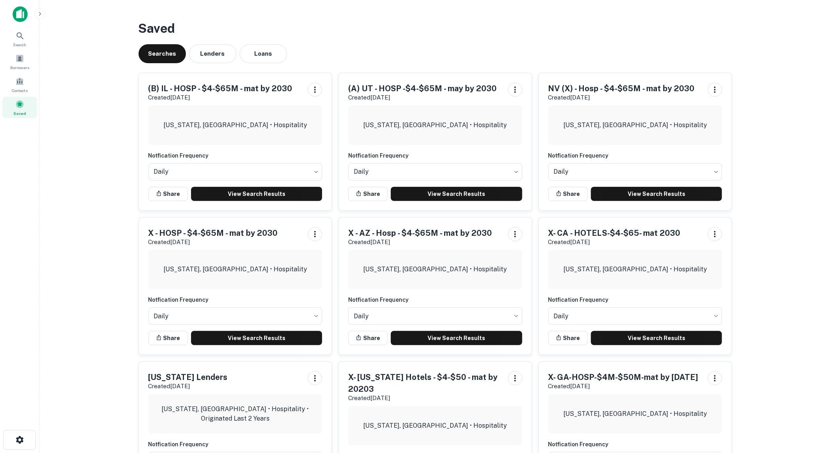
click at [371, 45] on div "Searches Lenders Loans" at bounding box center [436, 53] width 594 height 19
click at [21, 58] on span at bounding box center [19, 58] width 9 height 9
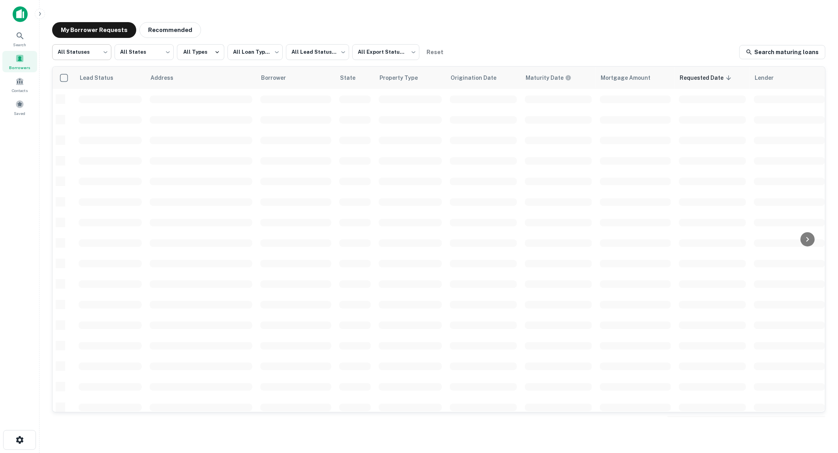
click at [105, 52] on body "**********" at bounding box center [419, 226] width 838 height 453
click at [91, 98] on li "Fulfilled" at bounding box center [81, 101] width 59 height 14
type input "*********"
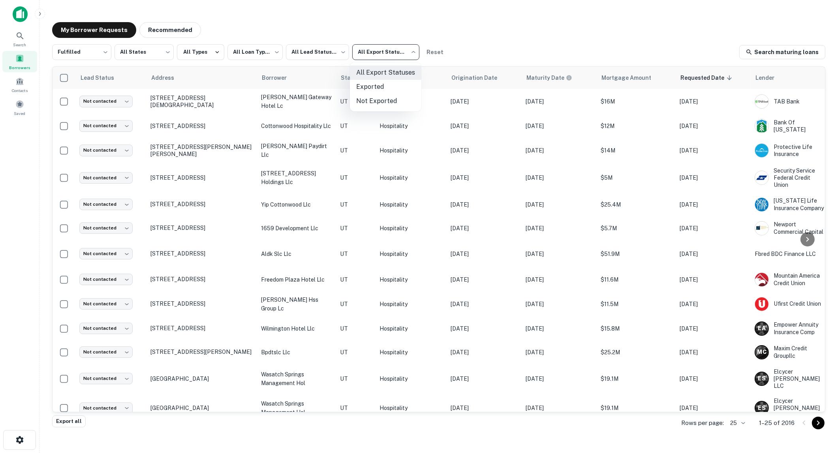
click at [411, 51] on body "**********" at bounding box center [419, 226] width 838 height 453
click at [381, 83] on li "Exported" at bounding box center [385, 87] width 71 height 14
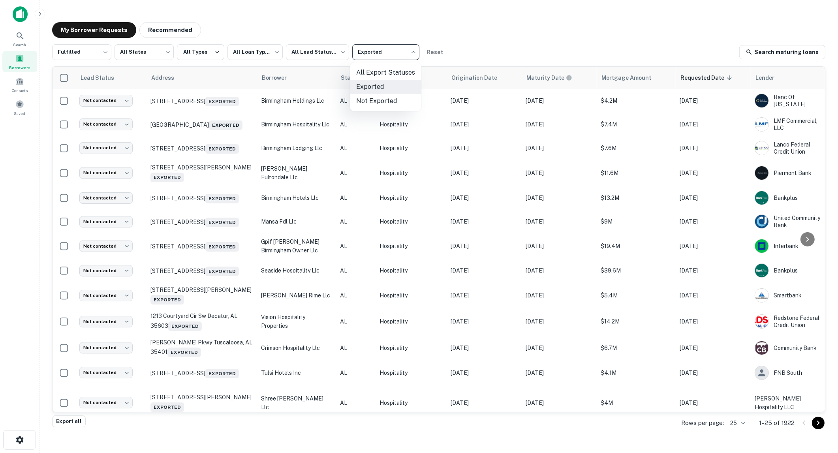
click at [412, 50] on body "**********" at bounding box center [419, 226] width 838 height 453
click at [391, 96] on li "Not Exported" at bounding box center [385, 101] width 71 height 14
type input "*****"
